Goal: Information Seeking & Learning: Learn about a topic

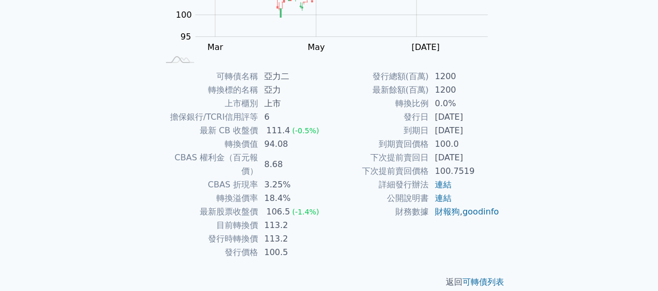
scroll to position [190, 0]
drag, startPoint x: 274, startPoint y: 210, endPoint x: 336, endPoint y: 211, distance: 62.5
click at [285, 219] on td "113.2" at bounding box center [293, 226] width 71 height 14
click at [652, 158] on div at bounding box center [647, 158] width 12 height 12
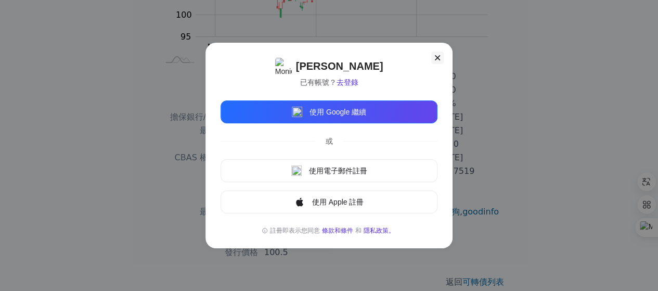
click at [439, 58] on icon at bounding box center [437, 58] width 10 height 10
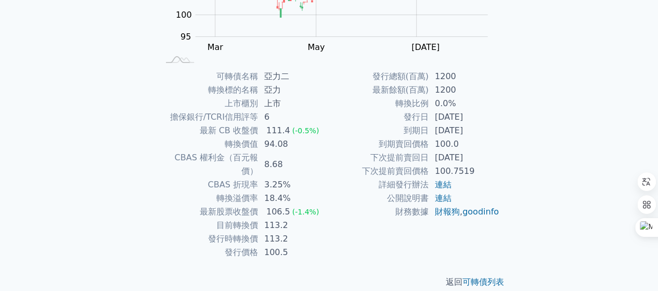
click at [579, 111] on div "可轉債列表 財務數據 可轉債列表 財務數據 登入／註冊 登入／註冊 可轉債列表 › 15142 亞力二 15142 亞力二 可轉債詳細資訊 Zoom Out …" at bounding box center [329, 57] width 658 height 495
drag, startPoint x: 266, startPoint y: 198, endPoint x: 284, endPoint y: 198, distance: 17.2
click at [284, 205] on div "106.5" at bounding box center [278, 212] width 28 height 14
click at [215, 219] on td "目前轉換價" at bounding box center [208, 226] width 99 height 14
drag, startPoint x: 430, startPoint y: 117, endPoint x: 481, endPoint y: 122, distance: 51.3
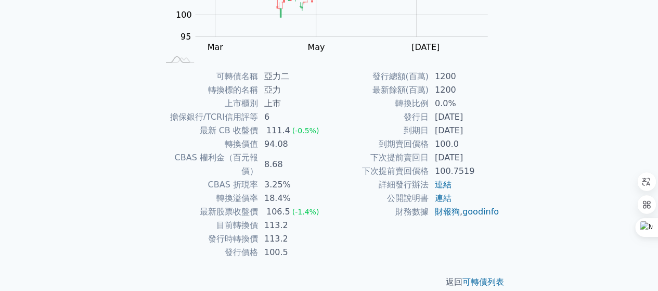
click at [481, 122] on td "[DATE]" at bounding box center [464, 117] width 71 height 14
click at [423, 131] on td "到期日" at bounding box center [378, 131] width 99 height 14
drag, startPoint x: 459, startPoint y: 128, endPoint x: 504, endPoint y: 126, distance: 44.3
click at [499, 126] on td "[DATE]" at bounding box center [464, 131] width 71 height 14
click at [557, 117] on div "可轉債列表 財務數據 可轉債列表 財務數據 登入／註冊 登入／註冊 可轉債列表 › 15142 亞力二 15142 亞力二 可轉債詳細資訊 Zoom Out …" at bounding box center [329, 57] width 658 height 495
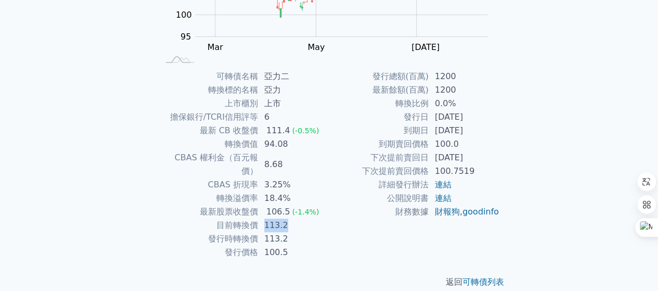
drag, startPoint x: 266, startPoint y: 213, endPoint x: 288, endPoint y: 211, distance: 22.0
click at [288, 219] on td "113.2" at bounding box center [293, 226] width 71 height 14
drag, startPoint x: 269, startPoint y: 198, endPoint x: 282, endPoint y: 197, distance: 13.1
click at [282, 205] on div "106.5" at bounding box center [278, 212] width 28 height 14
click at [212, 205] on td "最新股票收盤價" at bounding box center [208, 212] width 99 height 14
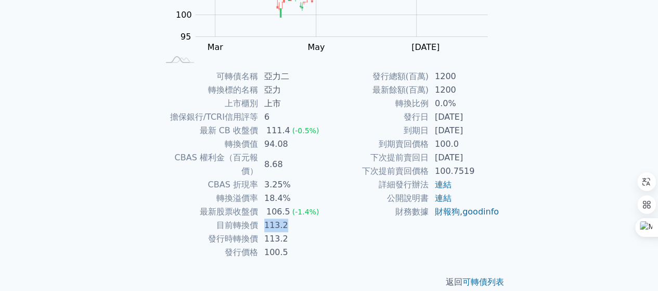
drag, startPoint x: 266, startPoint y: 211, endPoint x: 286, endPoint y: 210, distance: 20.3
click at [286, 219] on td "113.2" at bounding box center [293, 226] width 71 height 14
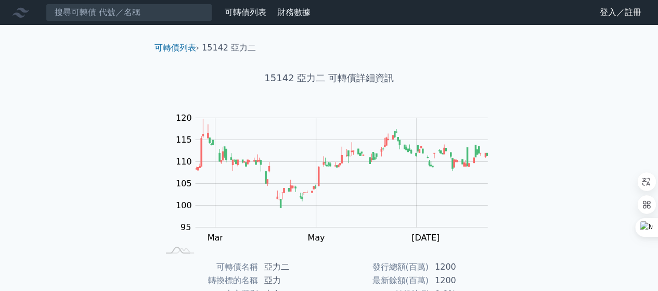
click at [567, 156] on div "可轉債列表 財務數據 可轉債列表 財務數據 登入／註冊 登入／註冊 可轉債列表 › 15142 亞力二 15142 亞力二 可轉債詳細資訊 Zoom Out …" at bounding box center [329, 247] width 658 height 495
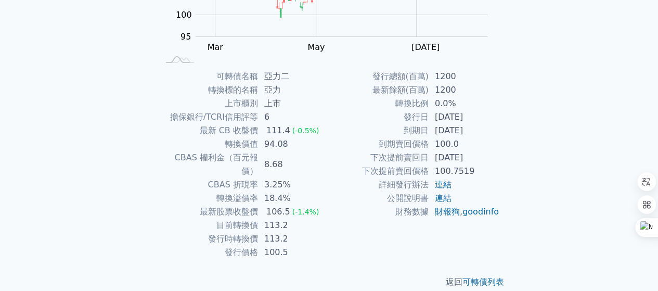
click at [71, 191] on div "可轉債列表 財務數據 可轉債列表 財務數據 登入／註冊 登入／註冊 可轉債列表 › 15142 亞力二 15142 亞力二 可轉債詳細資訊 Zoom Out …" at bounding box center [329, 57] width 658 height 495
click at [563, 197] on div "可轉債列表 財務數據 可轉債列表 財務數據 登入／註冊 登入／註冊 可轉債列表 › 15142 亞力二 15142 亞力二 可轉債詳細資訊 Zoom Out …" at bounding box center [329, 57] width 658 height 495
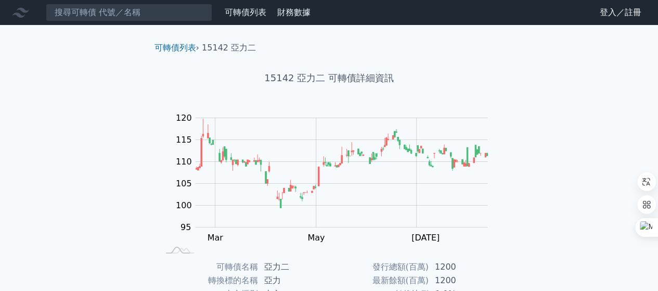
click at [130, 85] on div "可轉債列表 › 15142 亞力二 15142 亞力二 可轉債詳細資訊 Zoom Out 100 85 90 95 100 105 110 115 120 1…" at bounding box center [330, 260] width 400 height 470
click at [576, 121] on div "可轉債列表 財務數據 可轉債列表 財務數據 登入／註冊 登入／註冊 可轉債列表 › 15142 亞力二 15142 亞力二 可轉債詳細資訊 Zoom Out …" at bounding box center [329, 247] width 658 height 495
